Goal: Find specific page/section: Find specific page/section

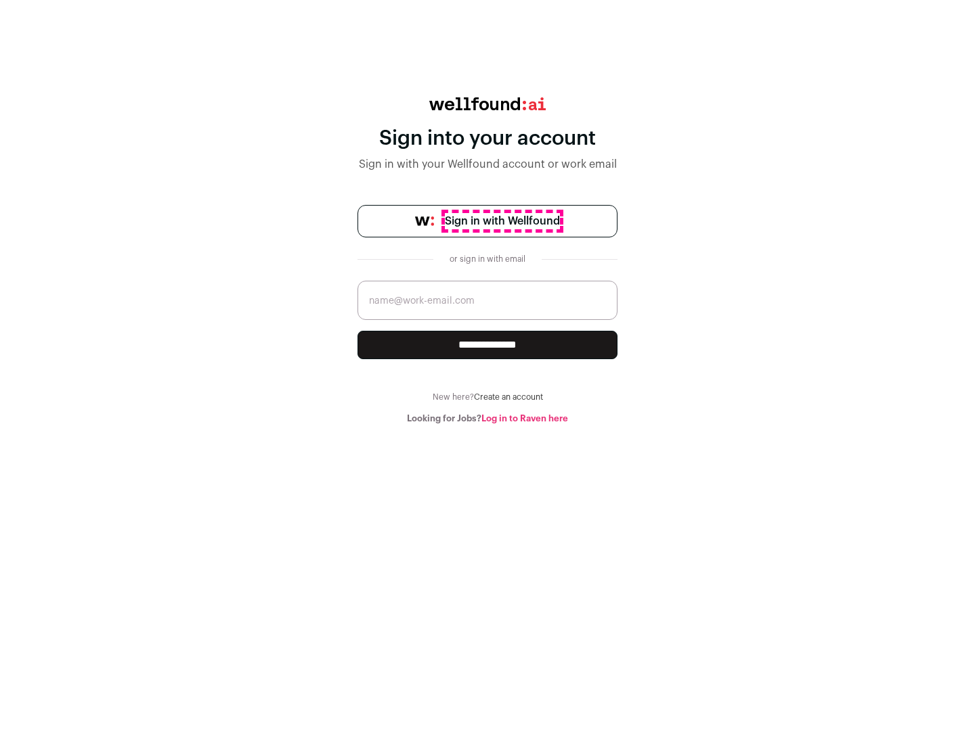
click at [501, 221] on span "Sign in with Wellfound" at bounding box center [502, 221] width 115 height 16
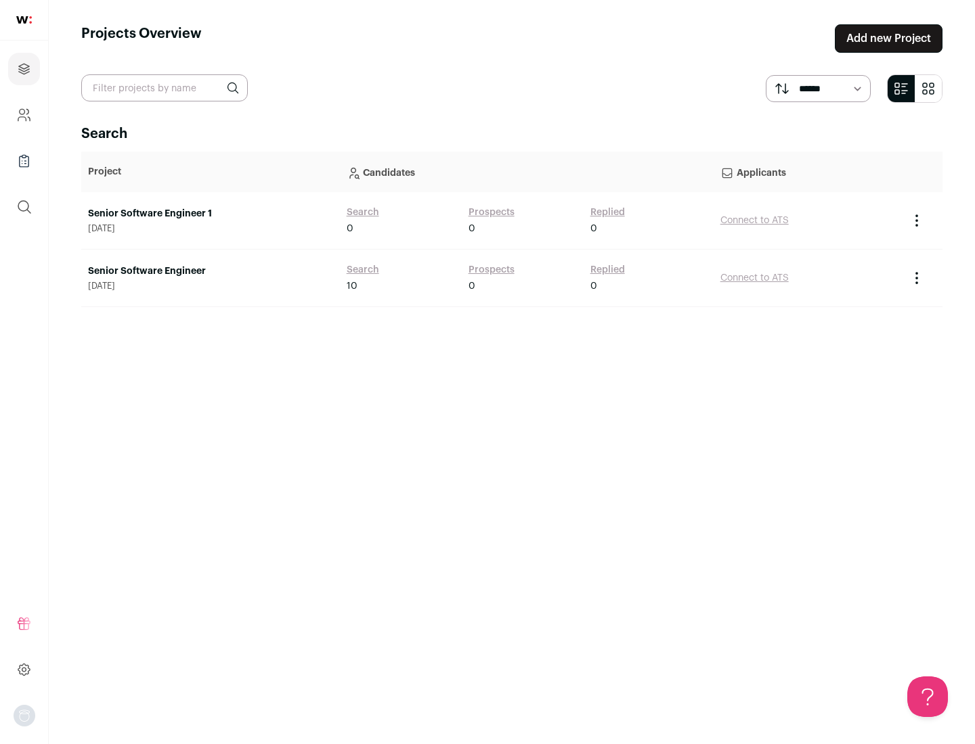
click at [210, 271] on link "Senior Software Engineer" at bounding box center [210, 272] width 245 height 14
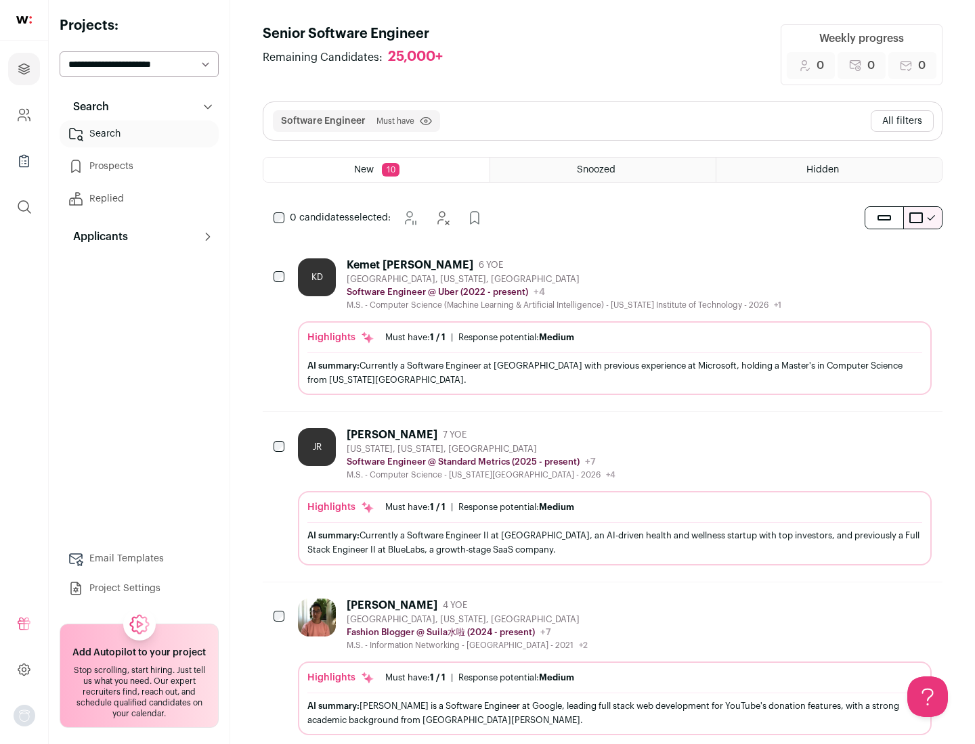
click at [602, 327] on div "Highlights Must have: 1 / 1 How many must haves have been fulfilled? | Response…" at bounding box center [614, 358] width 633 height 74
